Goal: Find specific page/section: Find specific page/section

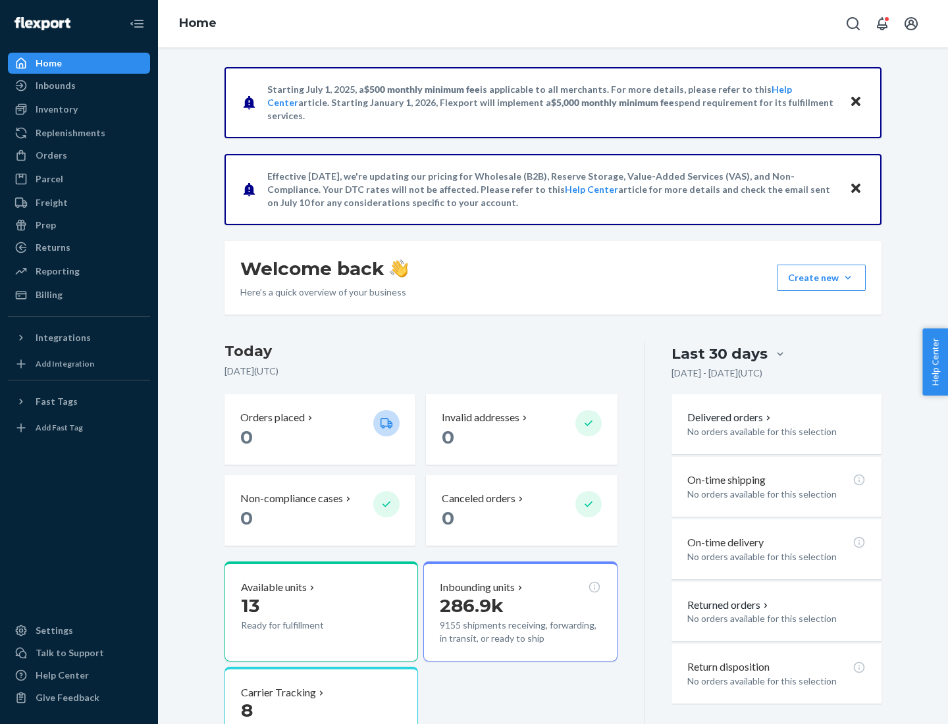
click at [848, 278] on button "Create new Create new inbound Create new order Create new product" at bounding box center [821, 278] width 89 height 26
click at [45, 225] on div "Prep" at bounding box center [46, 225] width 20 height 13
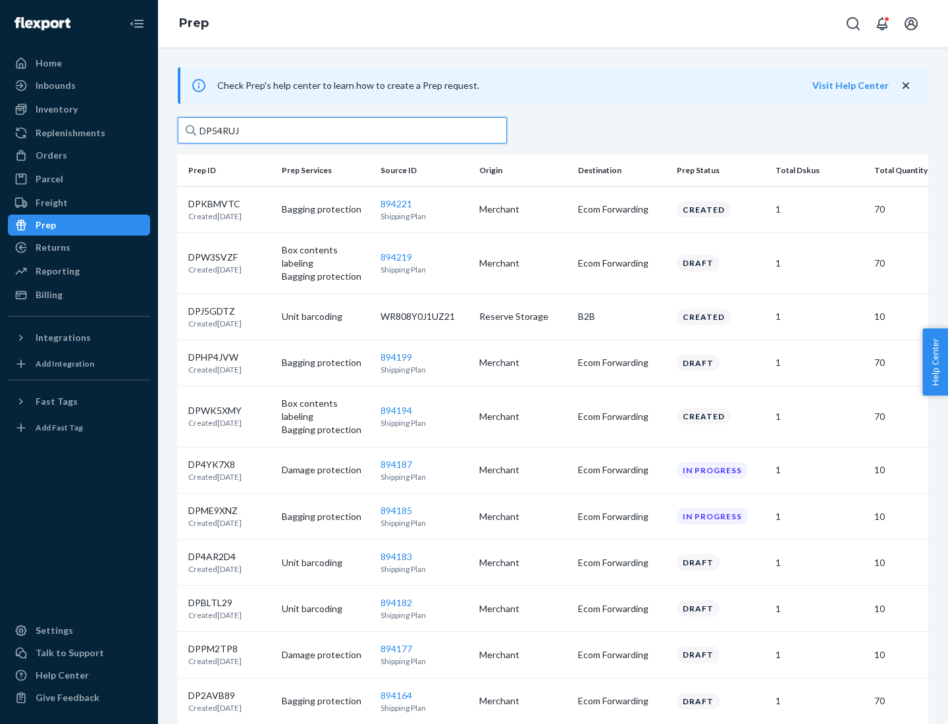
type input "DP54RUJL"
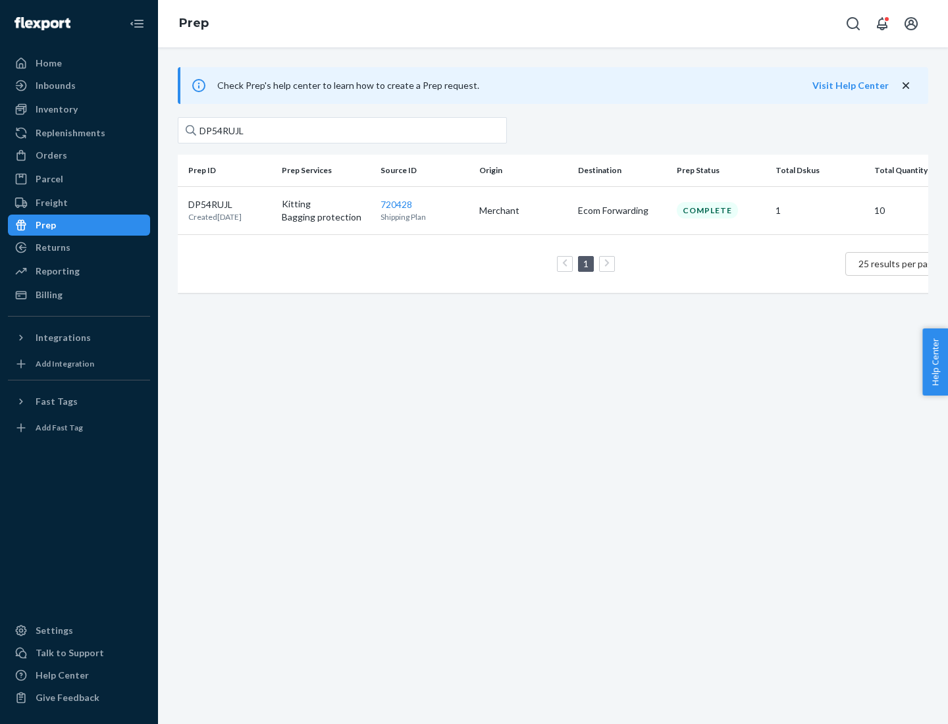
click at [230, 203] on p "DP54RUJL" at bounding box center [214, 204] width 53 height 13
